Goal: Information Seeking & Learning: Understand process/instructions

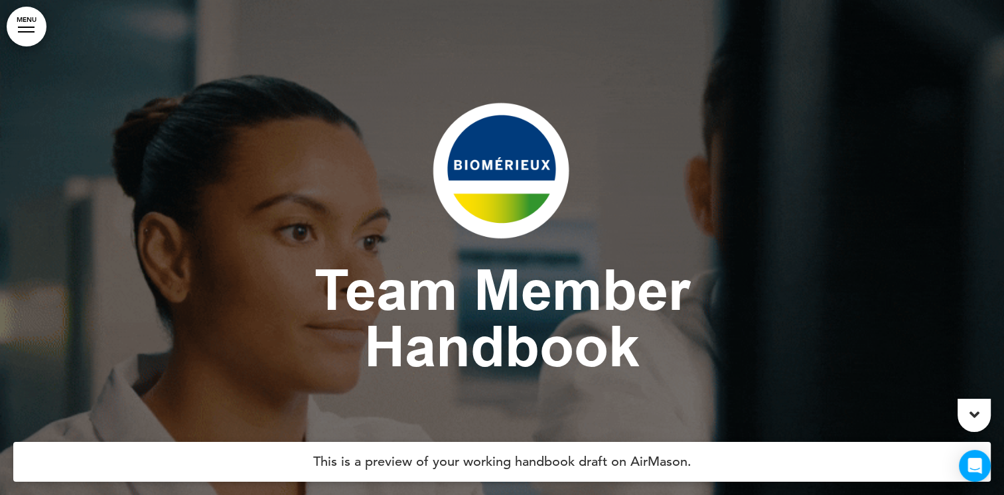
click at [977, 413] on icon at bounding box center [975, 415] width 10 height 16
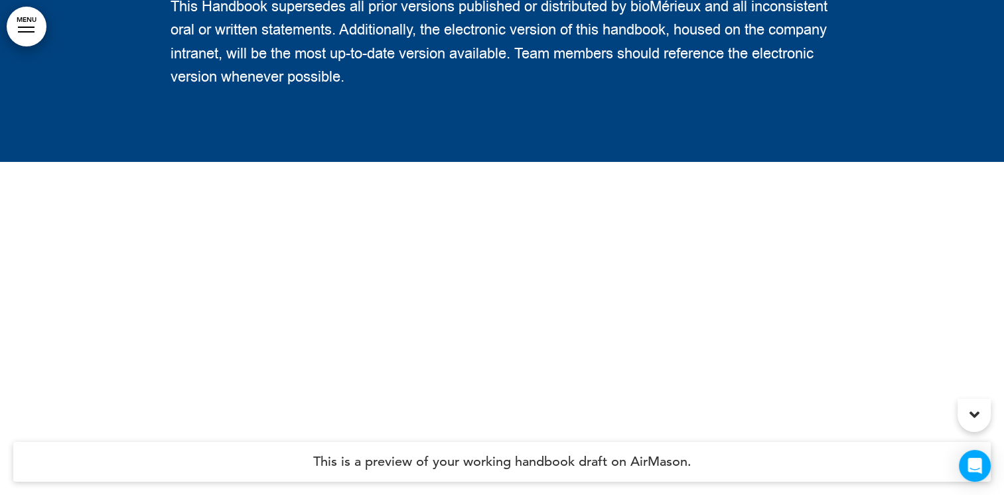
scroll to position [3498, 0]
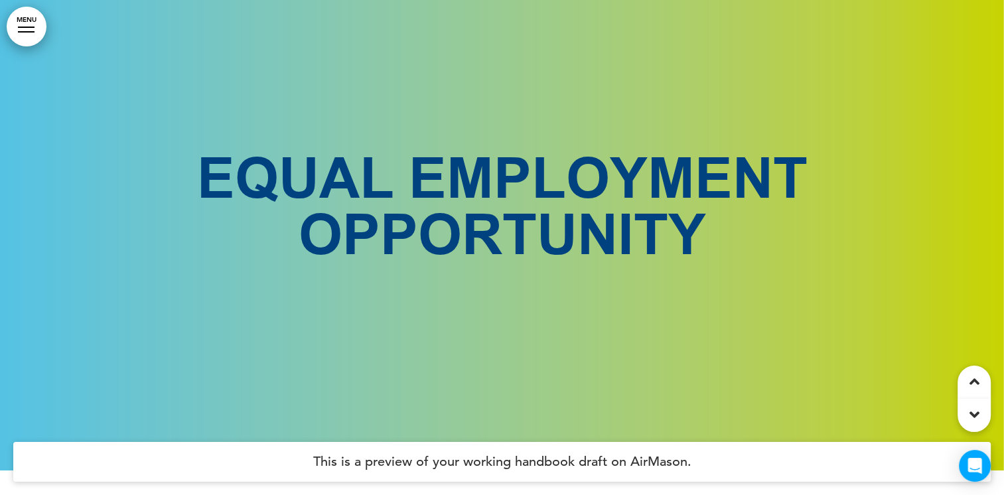
click at [977, 413] on icon at bounding box center [975, 415] width 10 height 16
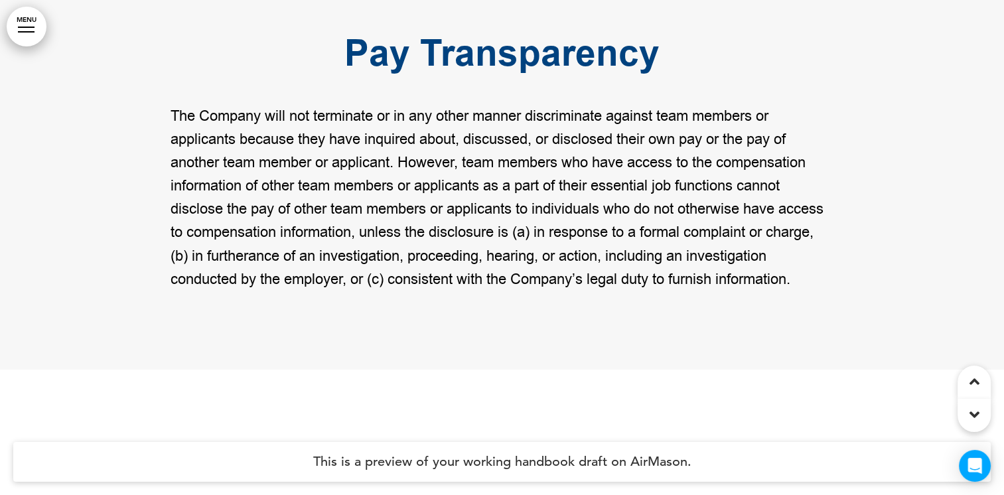
scroll to position [11132, 0]
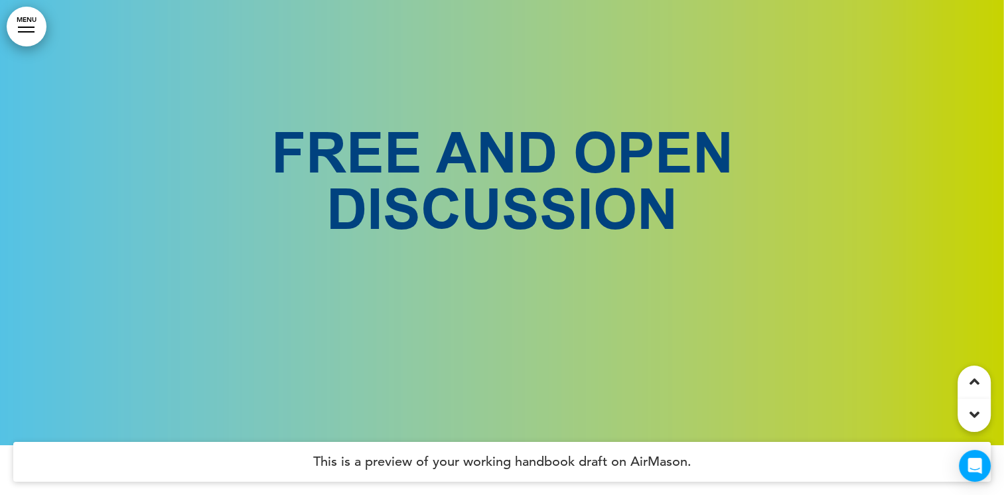
click at [974, 383] on icon at bounding box center [975, 382] width 10 height 16
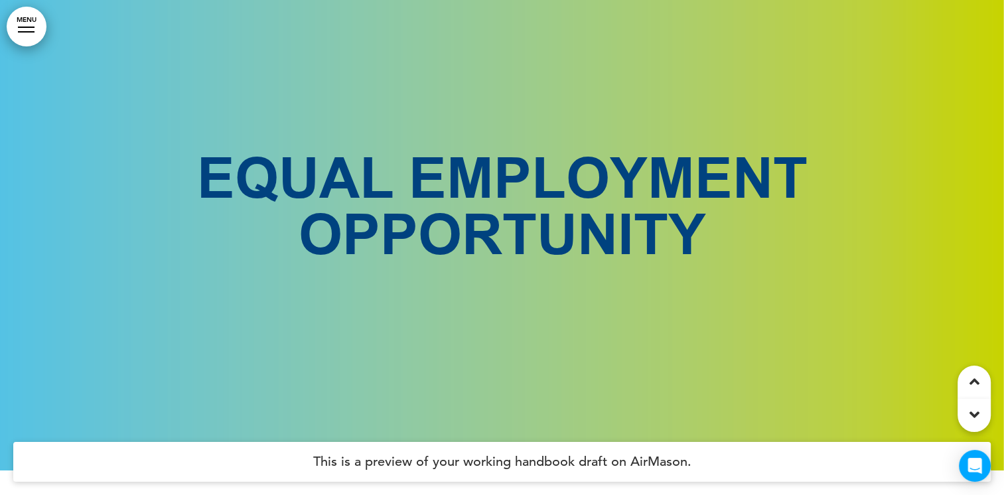
click at [974, 380] on icon at bounding box center [975, 382] width 10 height 16
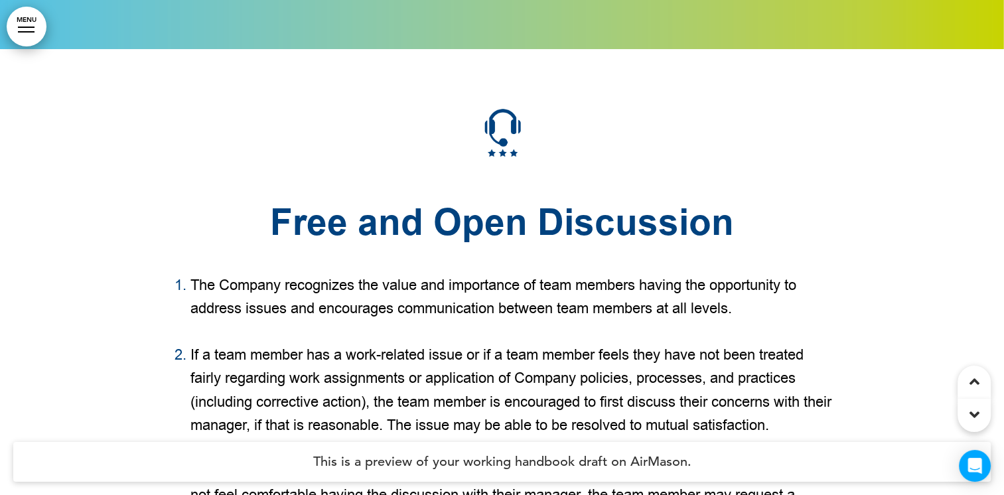
scroll to position [11620, 0]
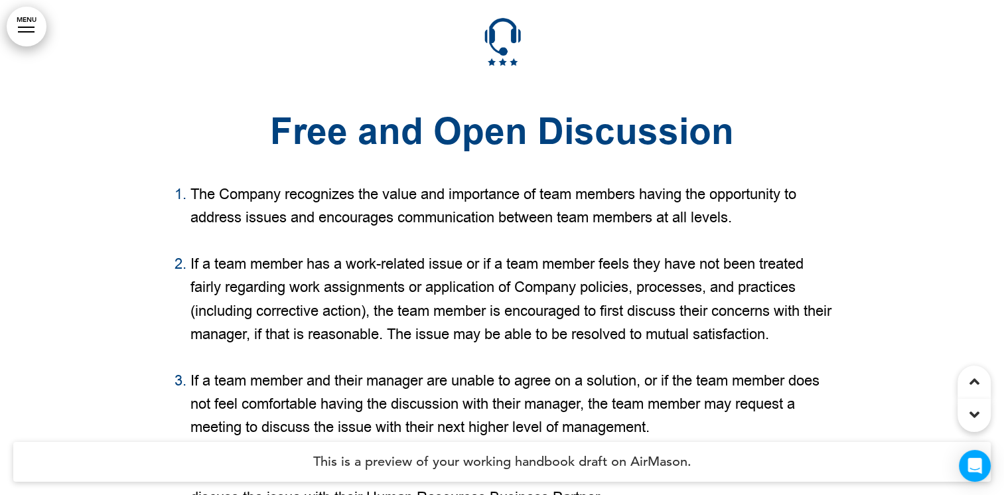
click at [940, 259] on div at bounding box center [502, 480] width 1004 height 1045
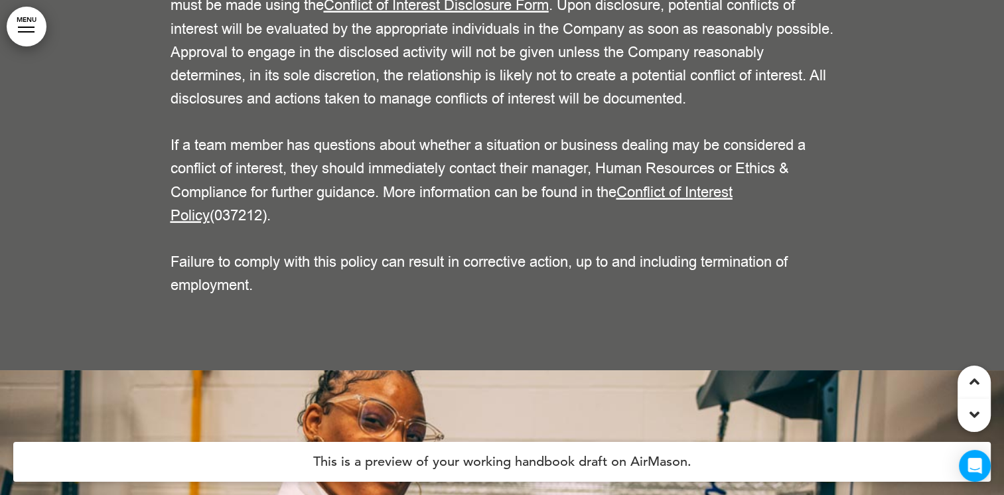
scroll to position [23008, 0]
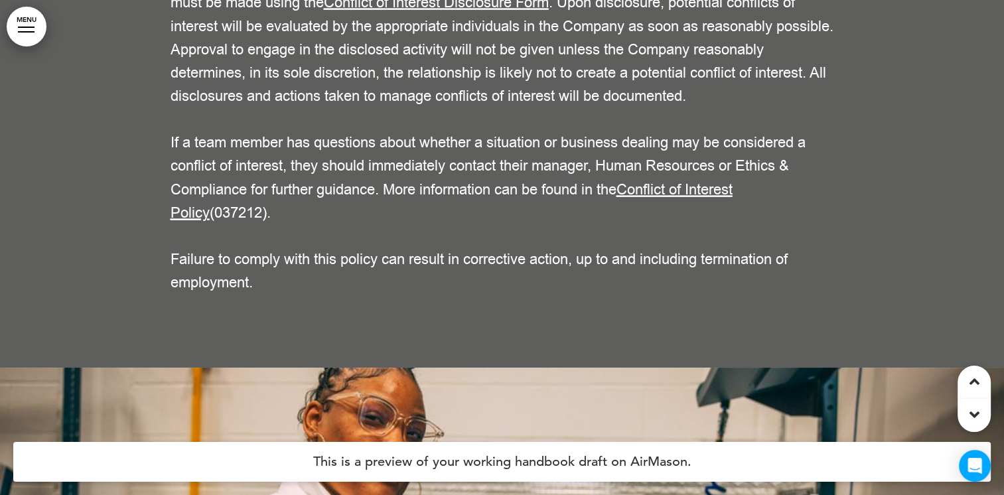
click at [466, 13] on link "Conflict of Interest Disclosure Form" at bounding box center [436, 3] width 225 height 20
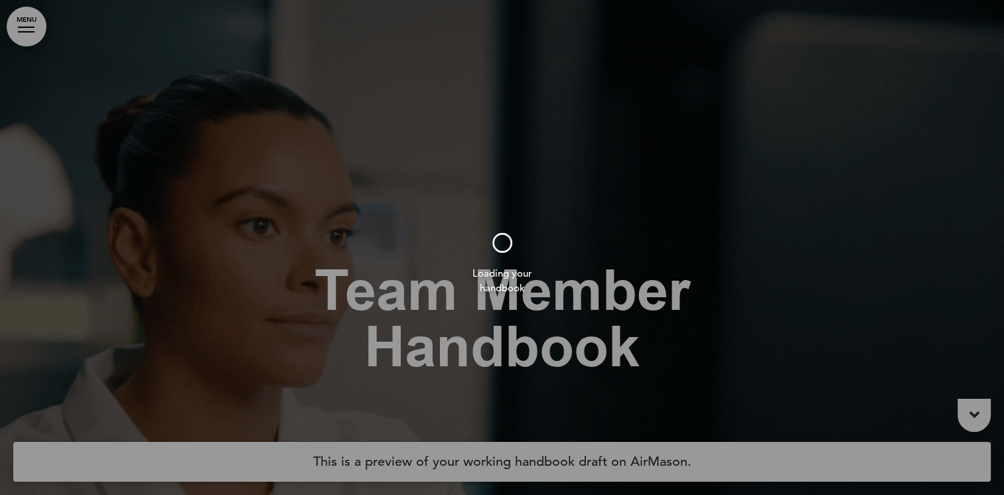
click at [925, 291] on div at bounding box center [502, 247] width 1004 height 495
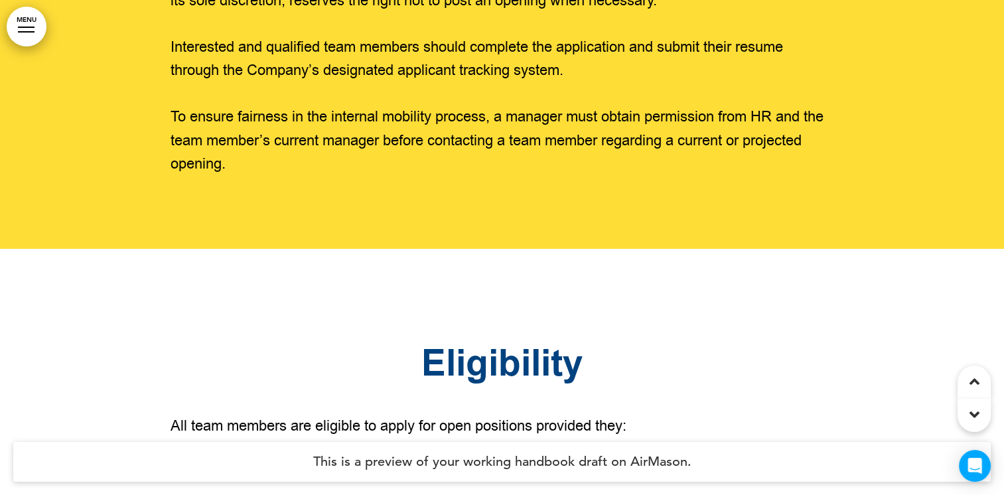
scroll to position [33024, 0]
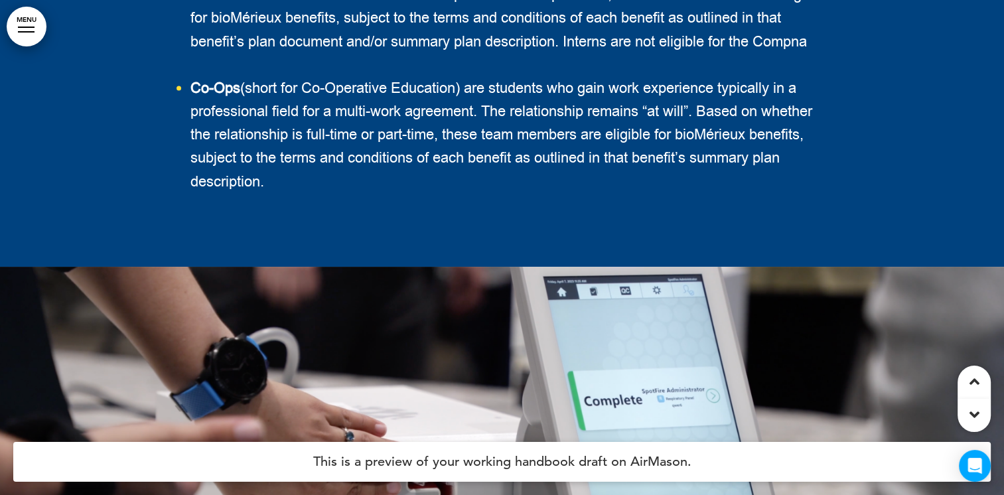
scroll to position [52908, 0]
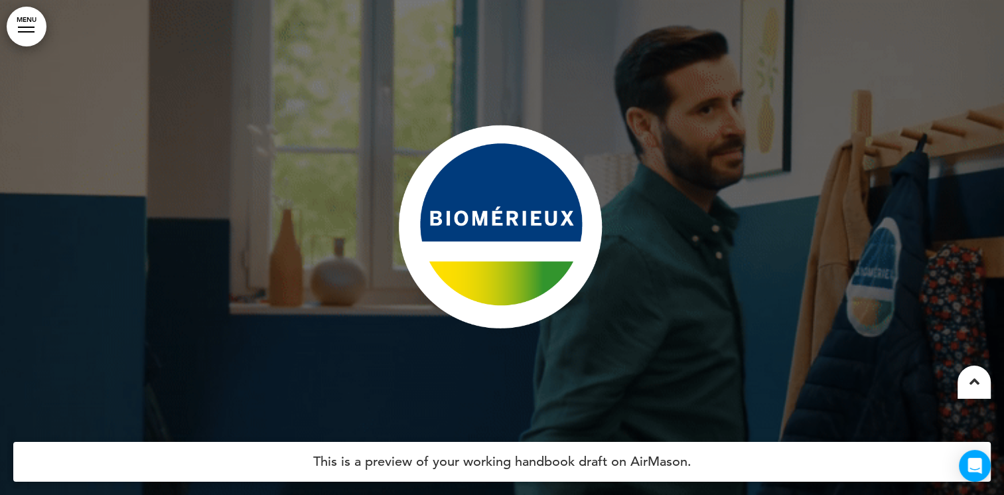
scroll to position [155047, 0]
